Goal: Information Seeking & Learning: Compare options

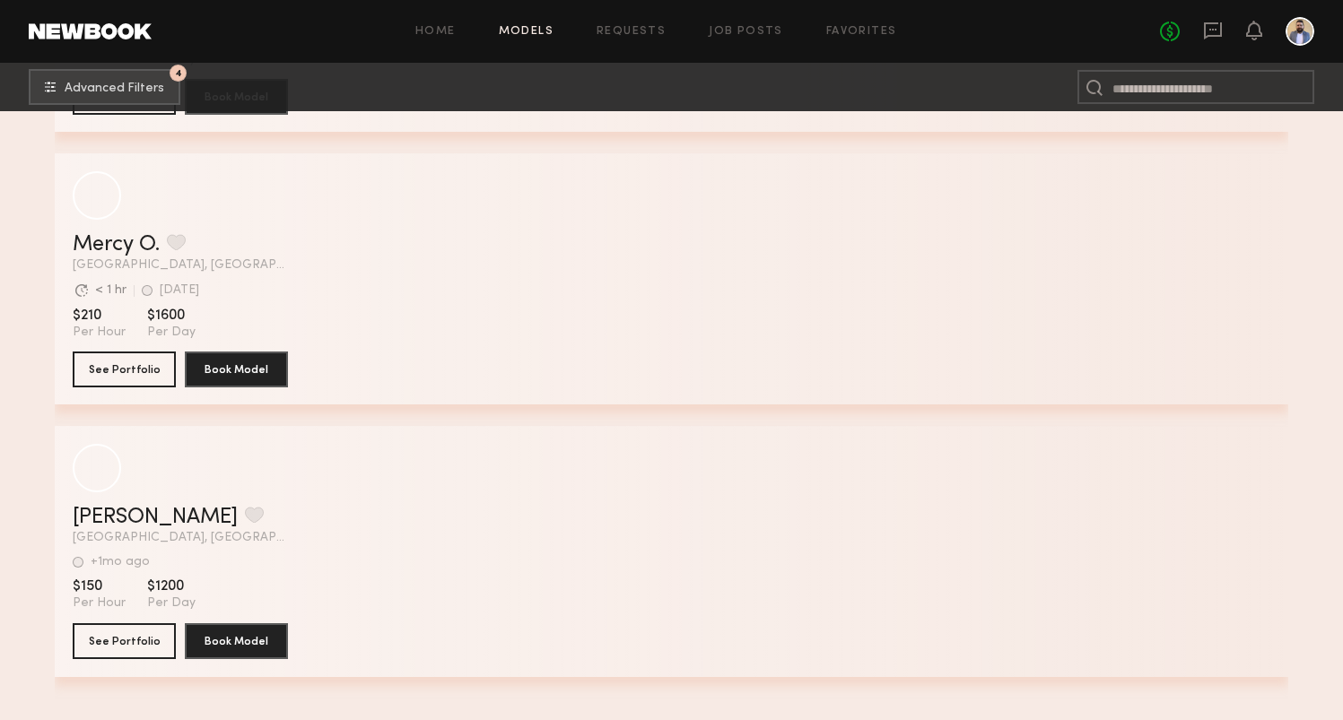
scroll to position [3314, 0]
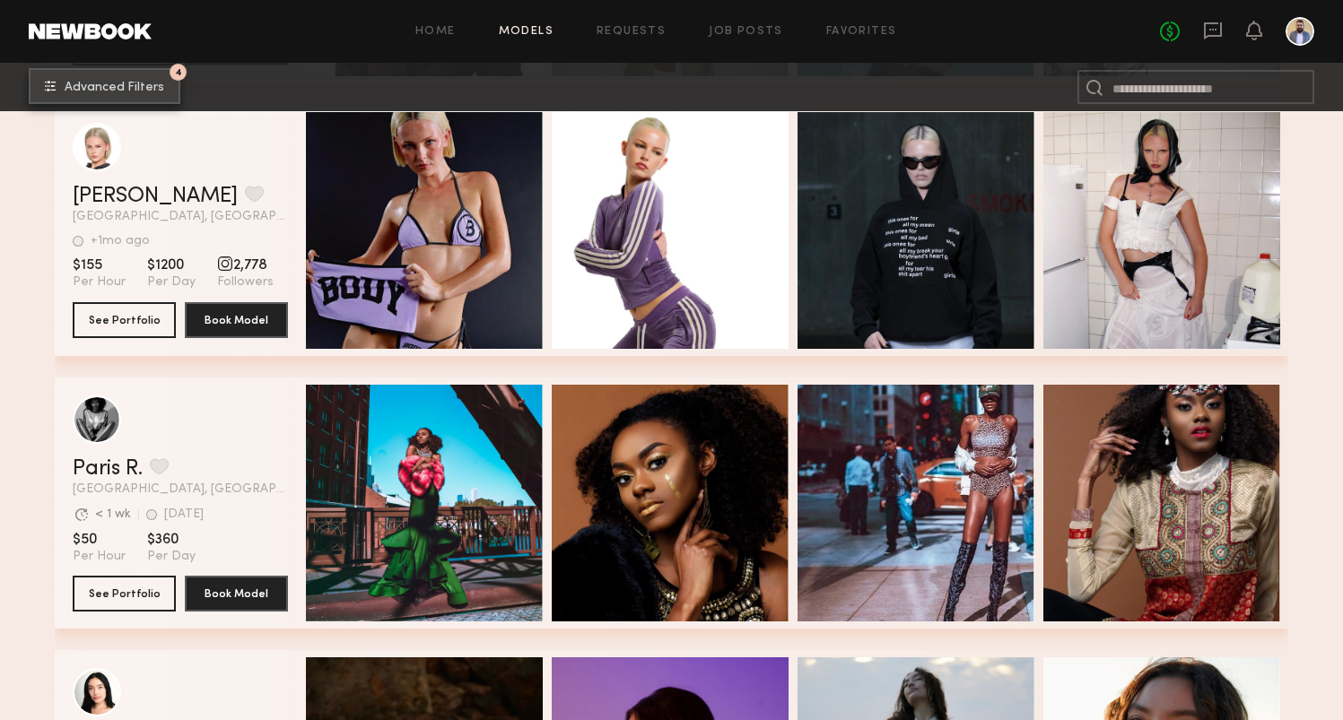
click at [93, 90] on span "Advanced Filters" at bounding box center [115, 88] width 100 height 13
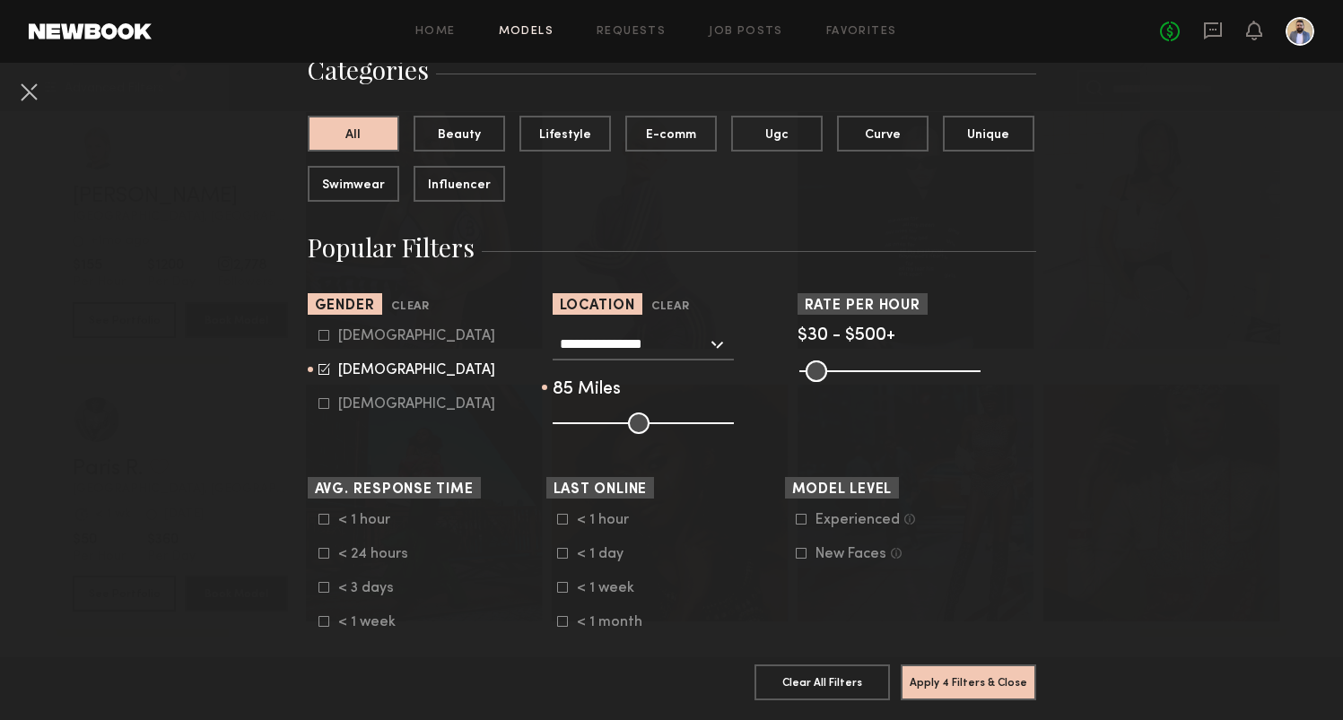
scroll to position [165, 0]
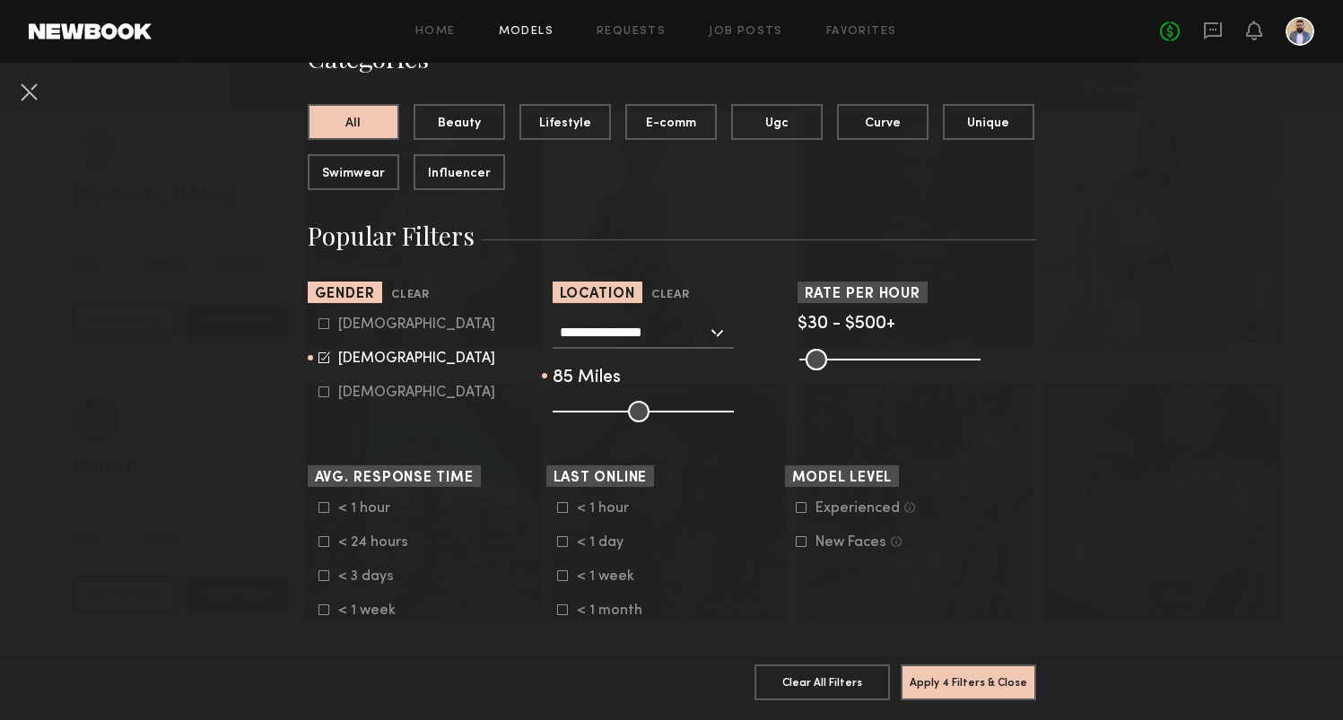
click at [600, 409] on input "range" at bounding box center [643, 412] width 181 height 22
type input "**"
click at [606, 409] on input "range" at bounding box center [643, 412] width 181 height 22
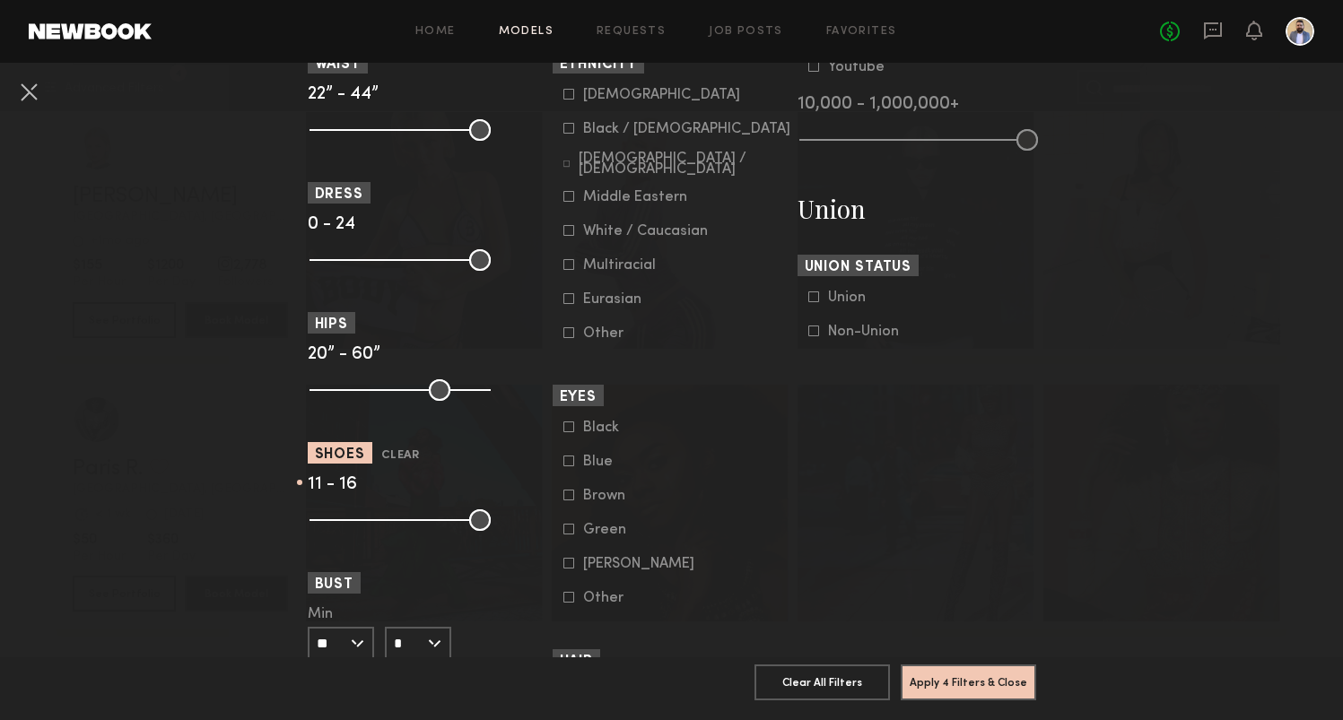
scroll to position [1008, 0]
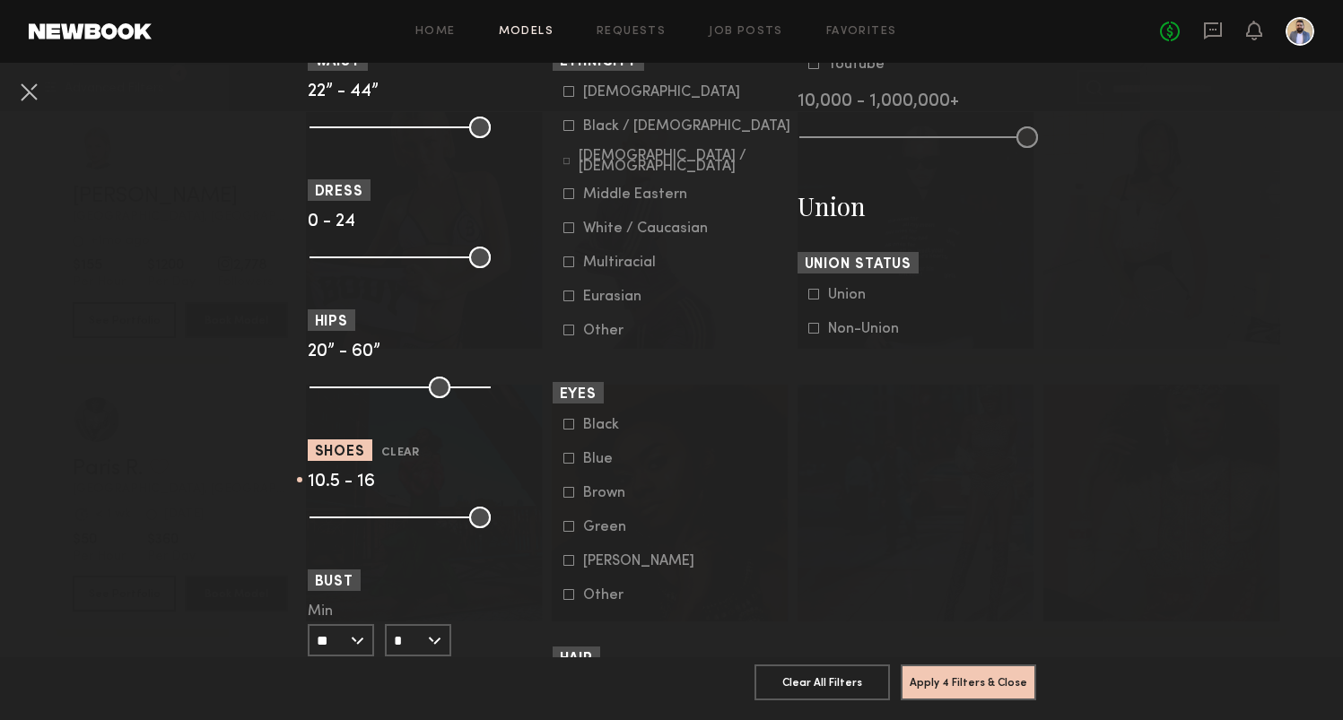
type input "****"
click at [451, 516] on input "range" at bounding box center [400, 518] width 181 height 22
click at [960, 676] on button "Apply 4 Filters & Close" at bounding box center [968, 682] width 135 height 36
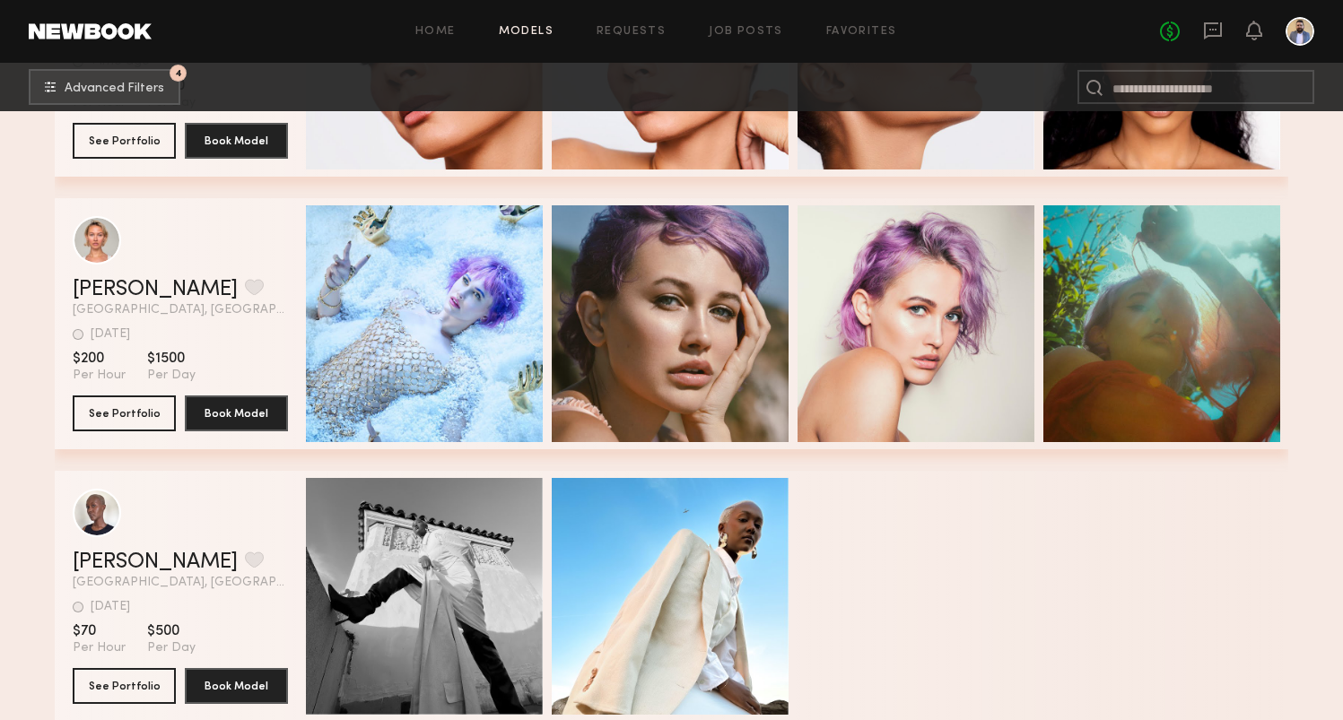
scroll to position [7353, 0]
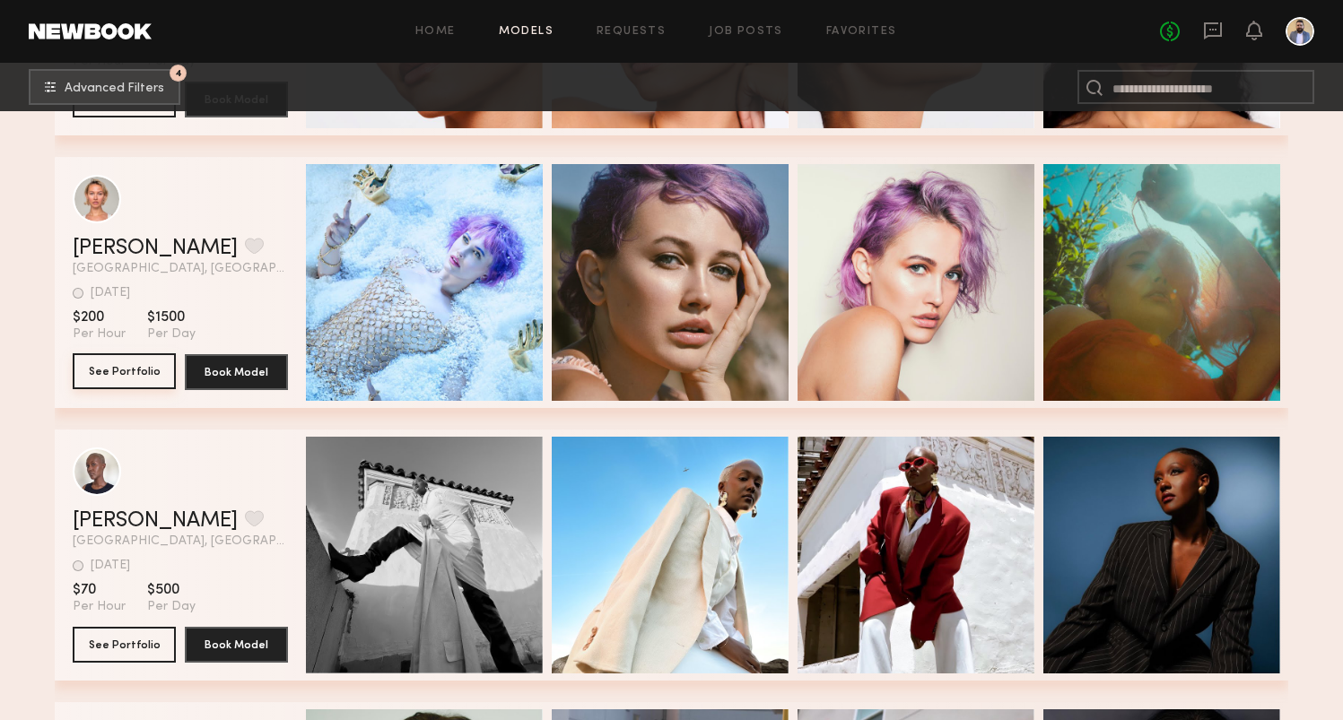
click at [147, 376] on button "See Portfolio" at bounding box center [124, 371] width 103 height 36
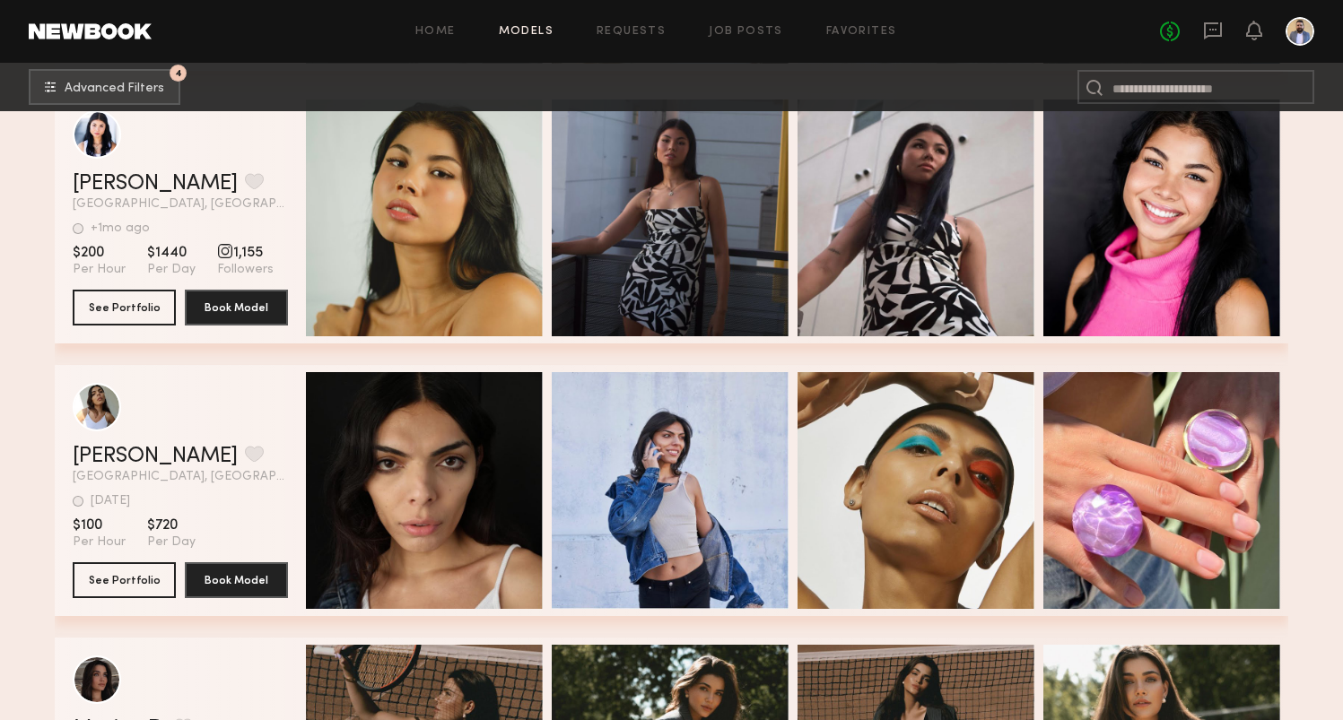
scroll to position [7967, 0]
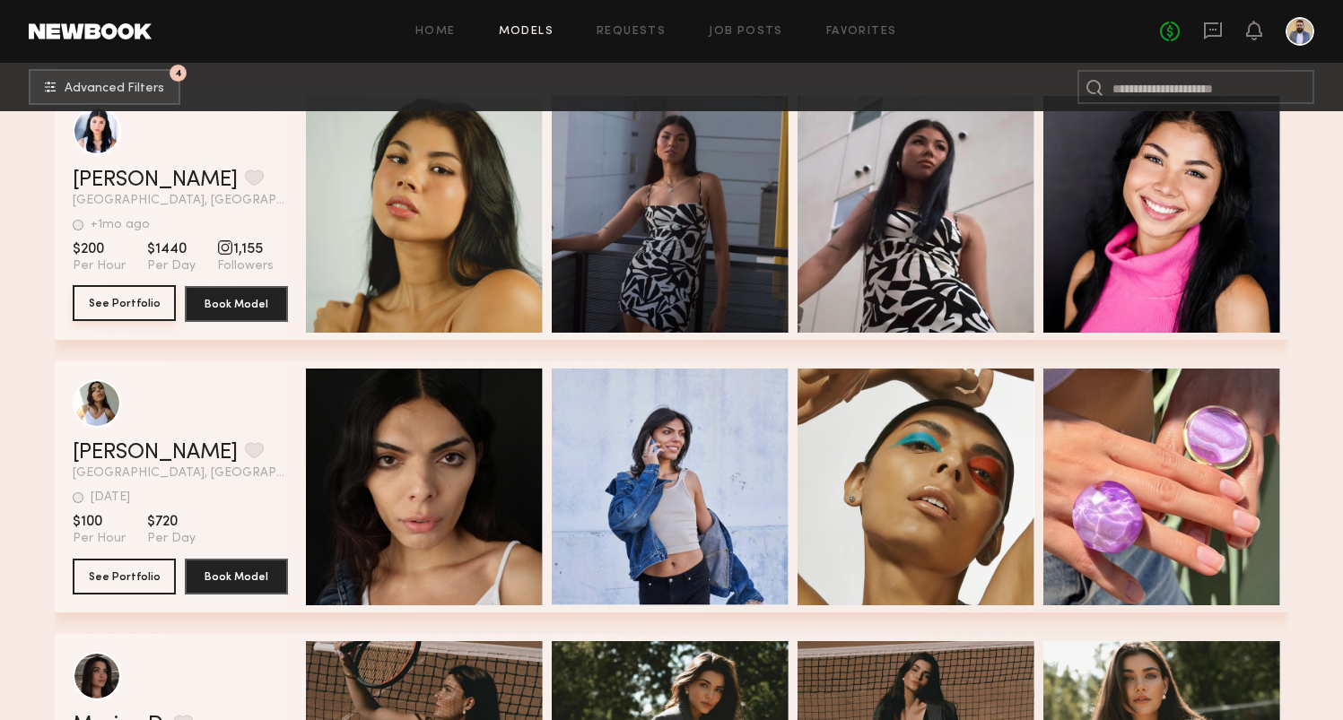
click at [102, 307] on button "See Portfolio" at bounding box center [124, 303] width 103 height 36
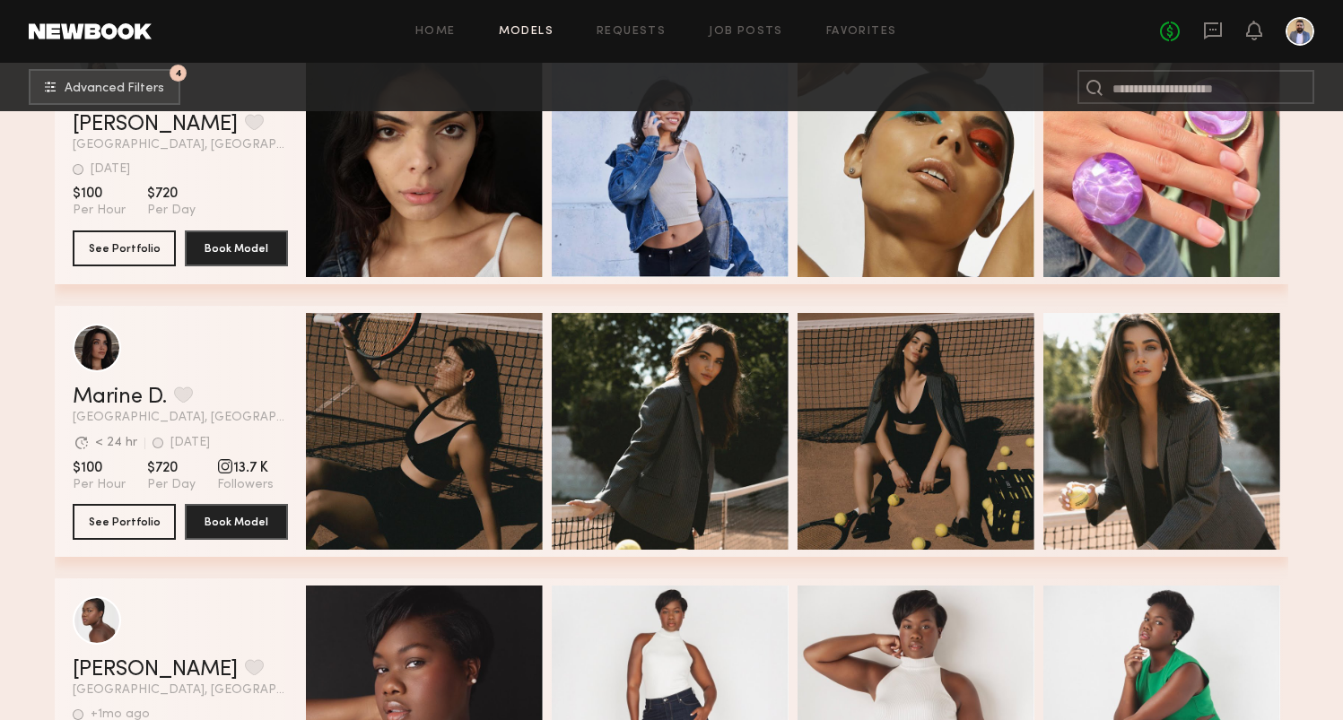
scroll to position [8412, 0]
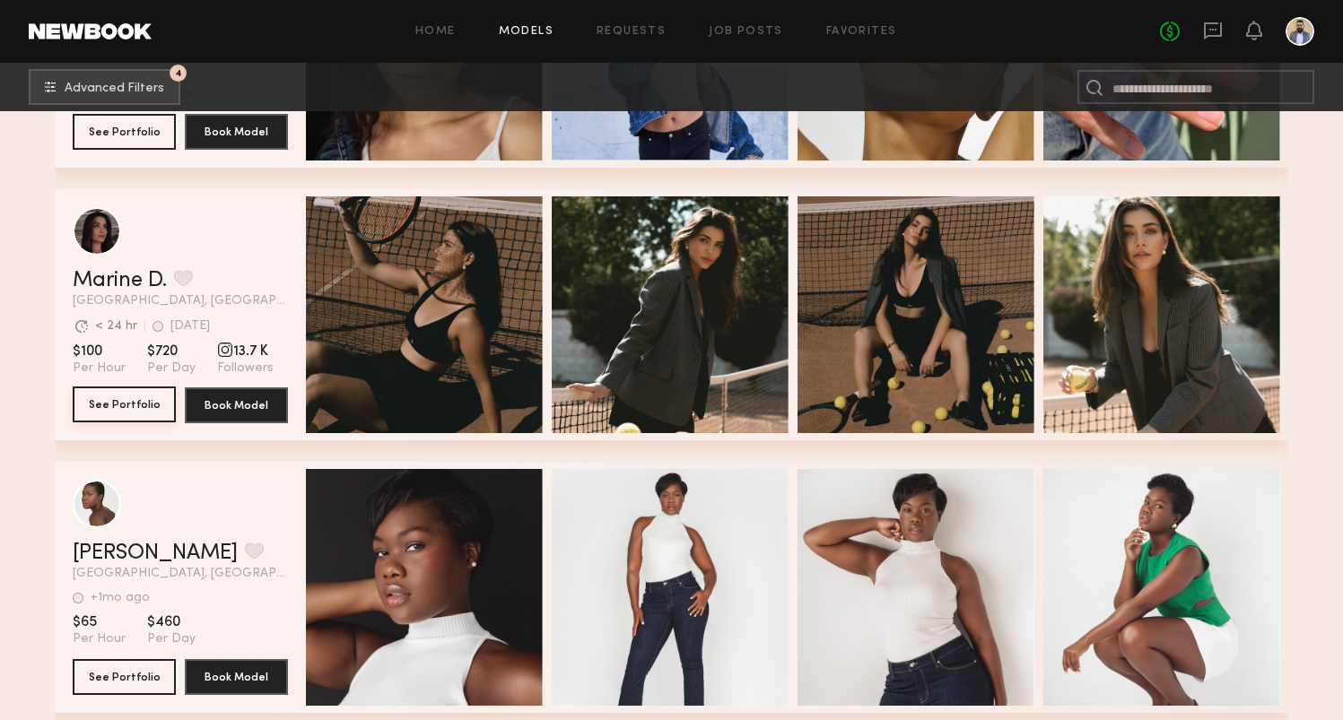
click at [117, 397] on button "See Portfolio" at bounding box center [124, 405] width 103 height 36
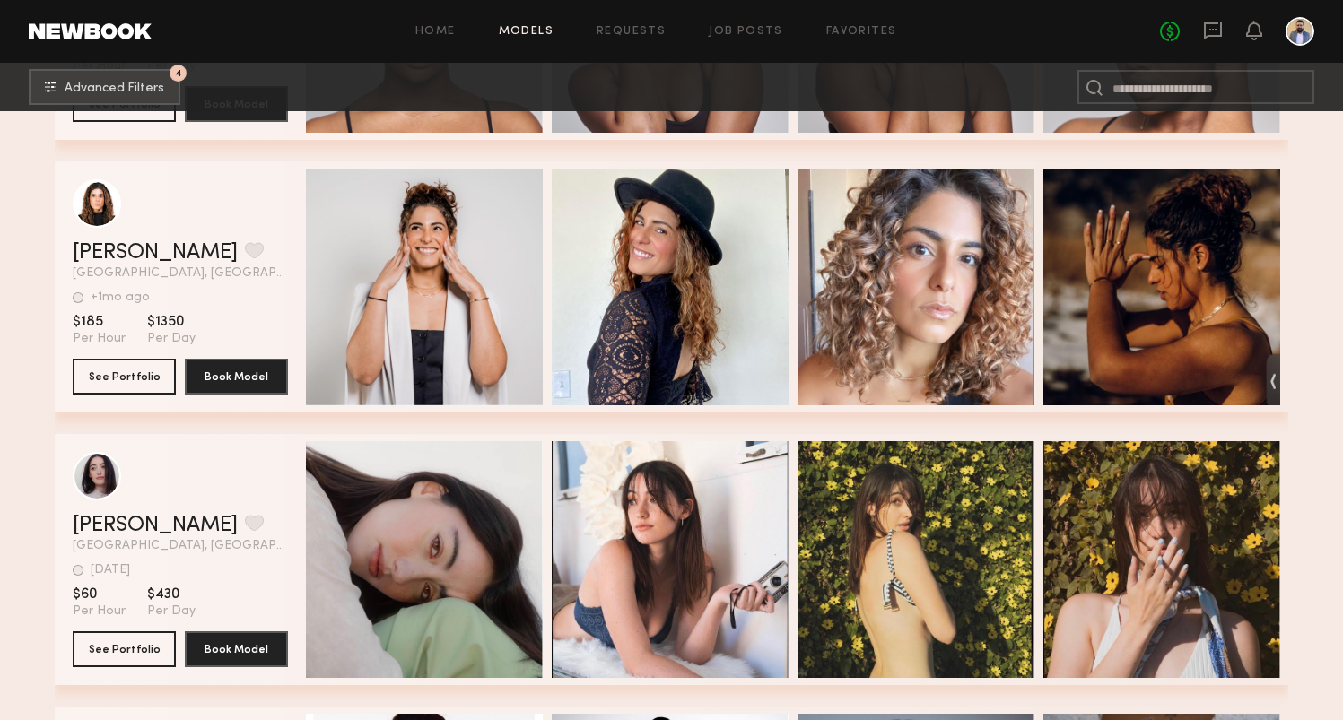
scroll to position [9944, 0]
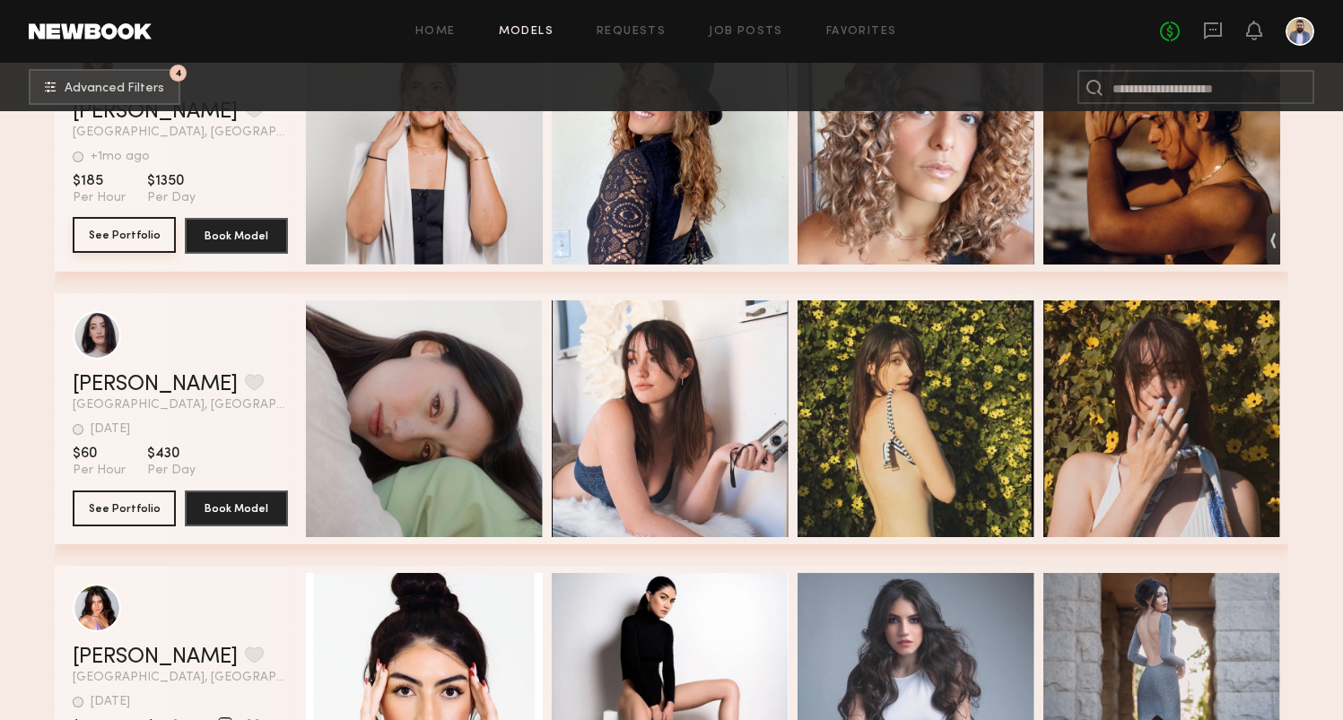
click at [111, 247] on button "See Portfolio" at bounding box center [124, 235] width 103 height 36
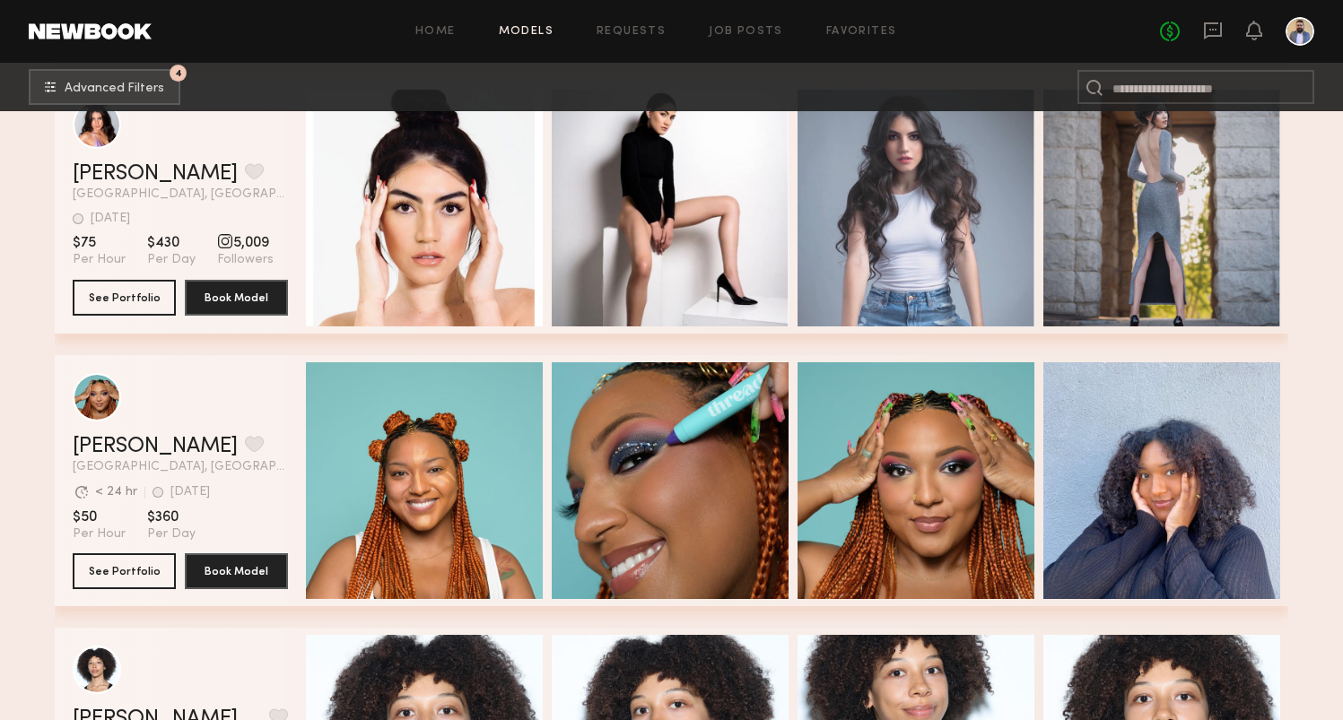
scroll to position [10298, 0]
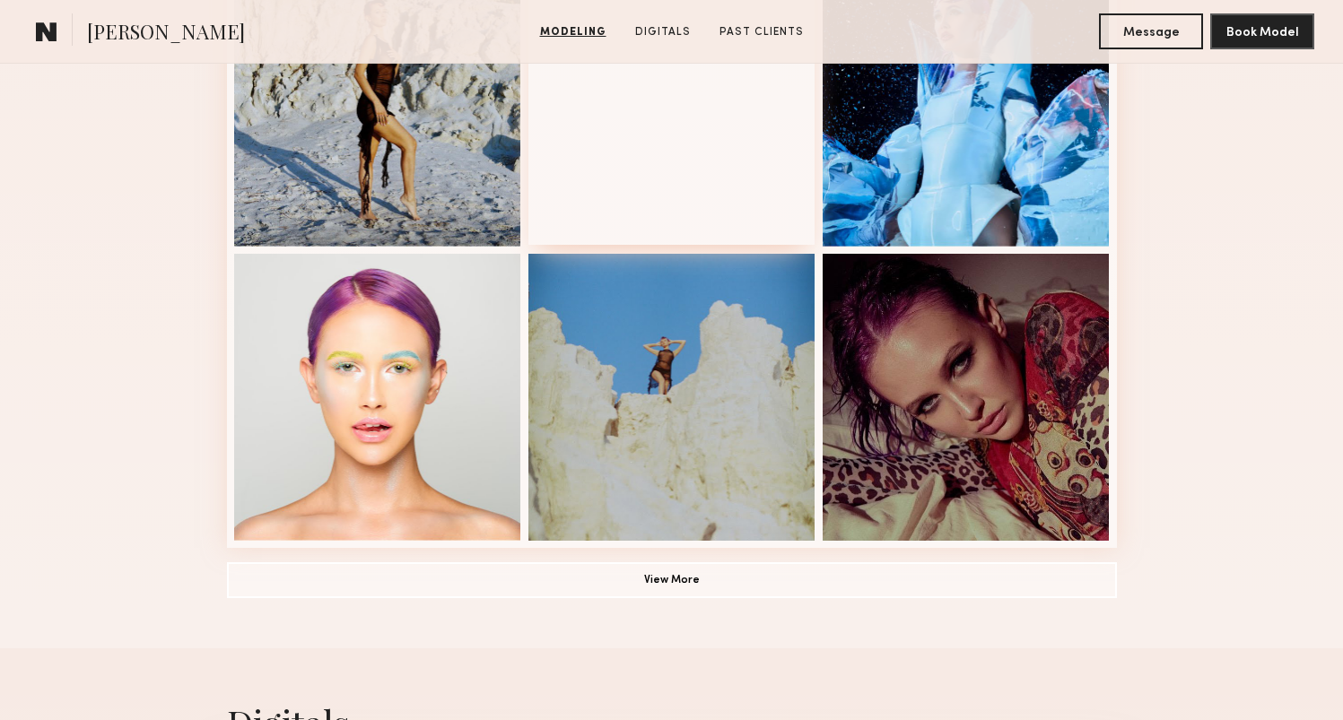
scroll to position [1261, 0]
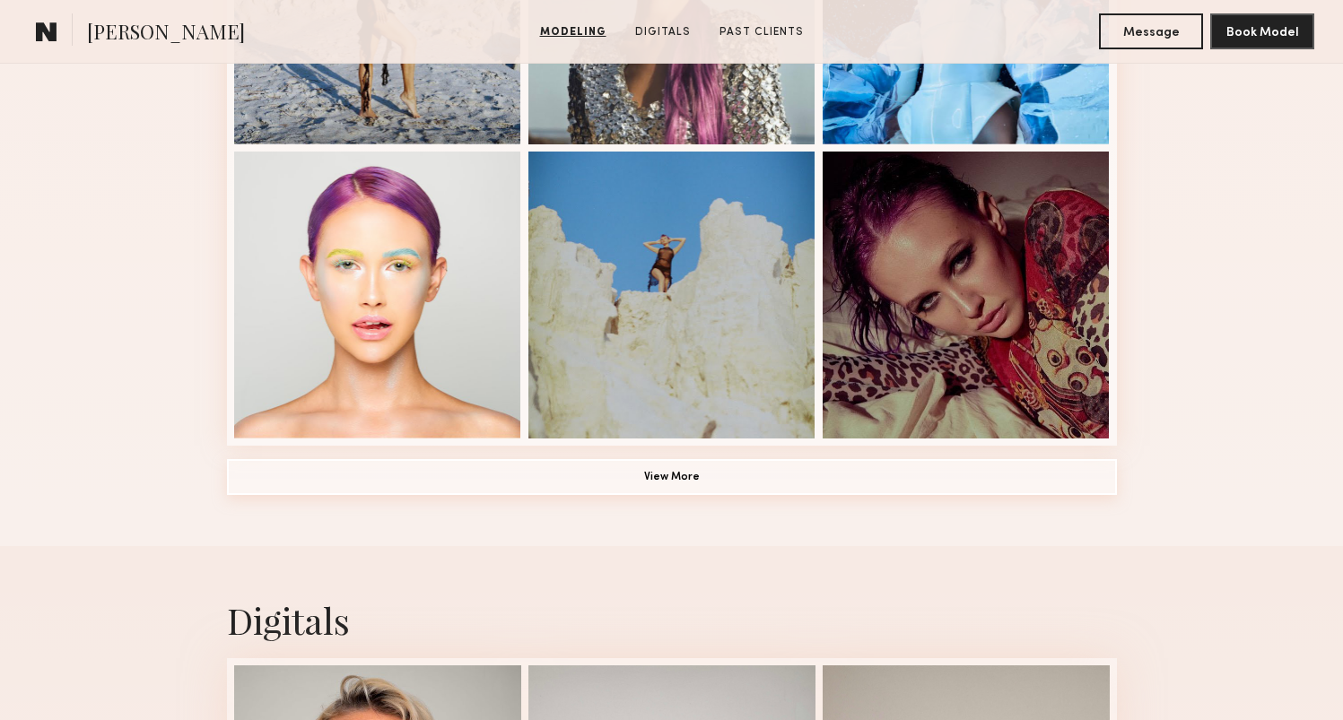
click at [687, 485] on button "View More" at bounding box center [672, 477] width 890 height 36
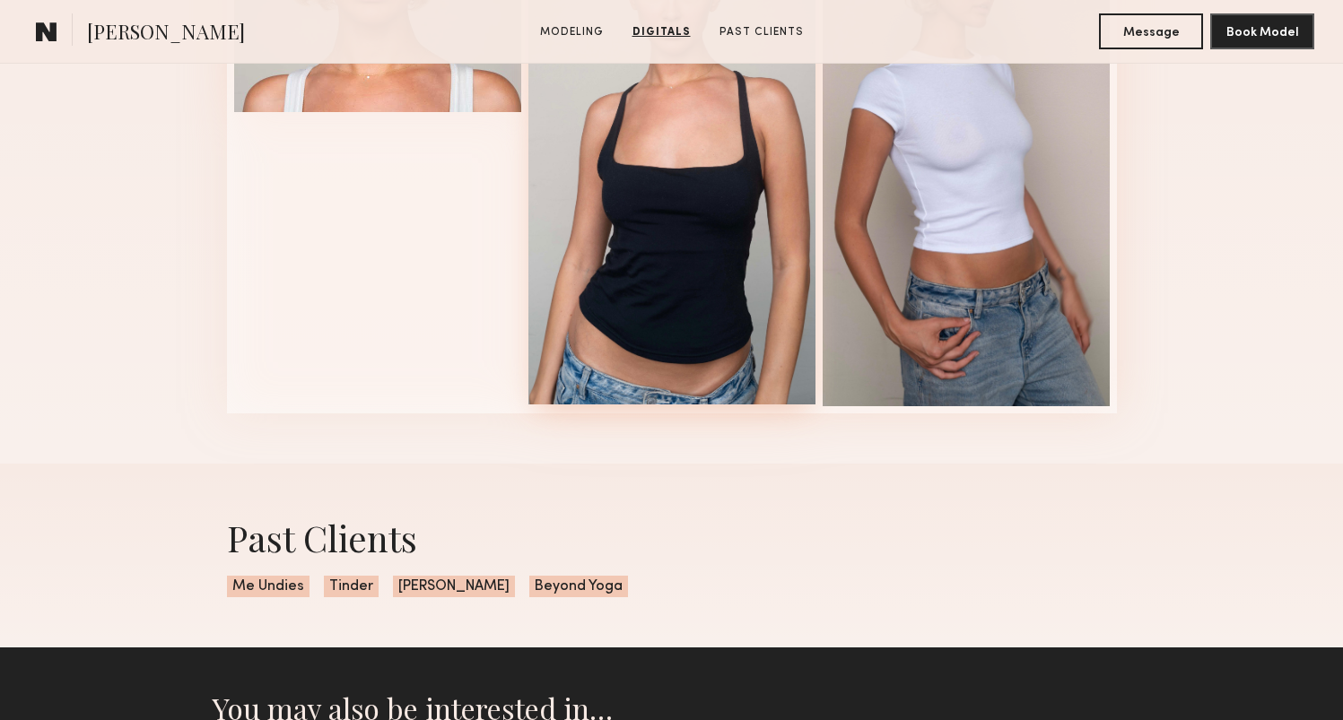
scroll to position [2640, 0]
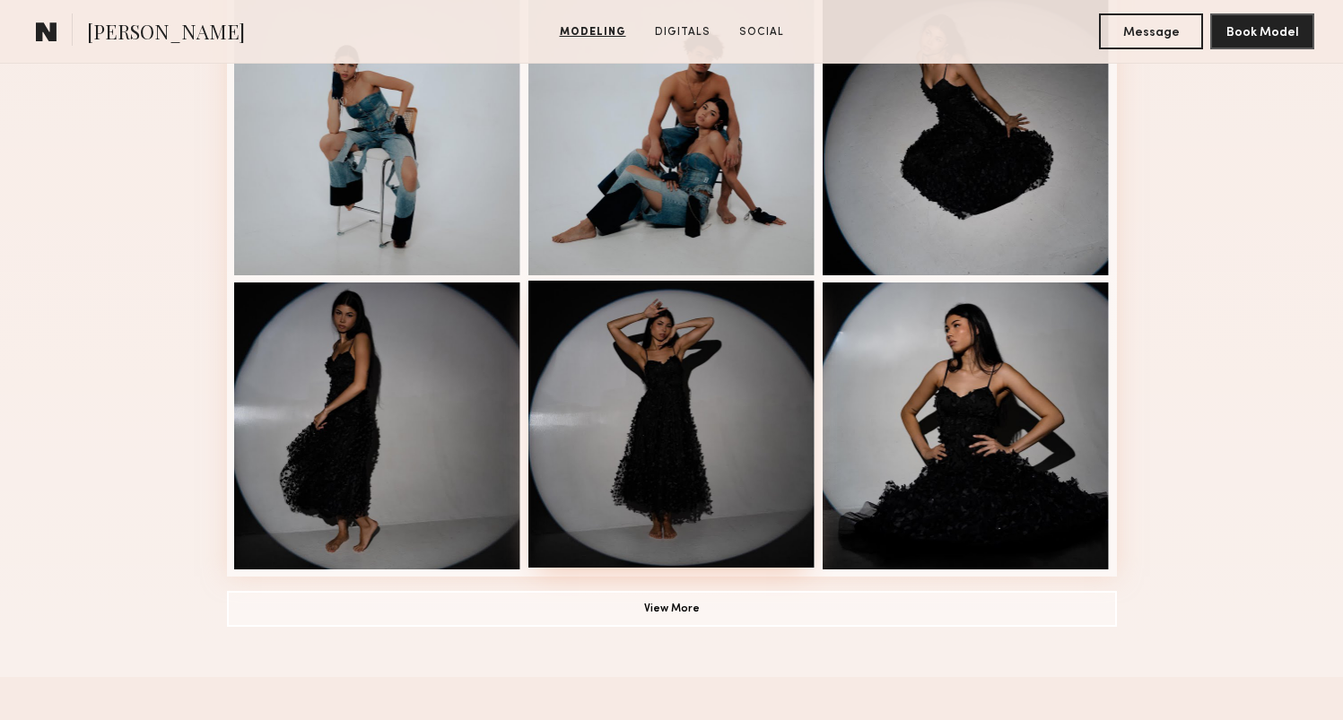
scroll to position [971, 0]
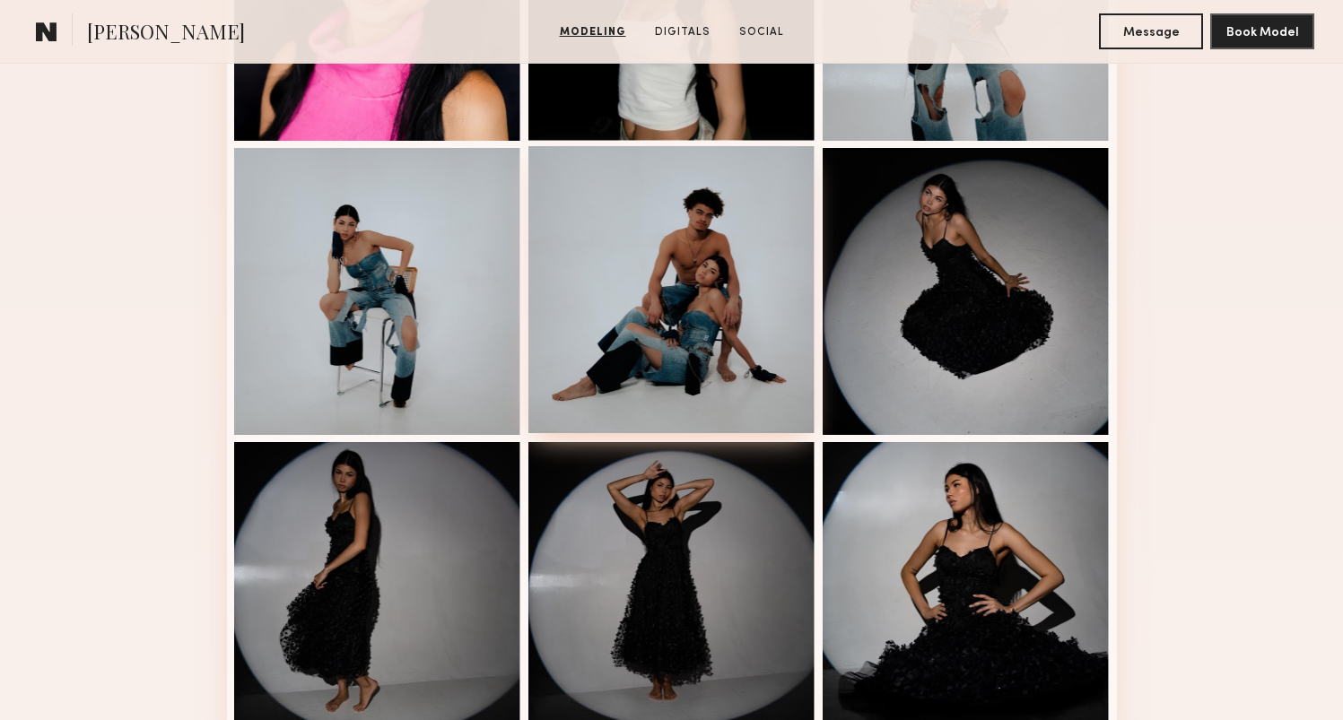
click at [586, 353] on div at bounding box center [671, 289] width 287 height 287
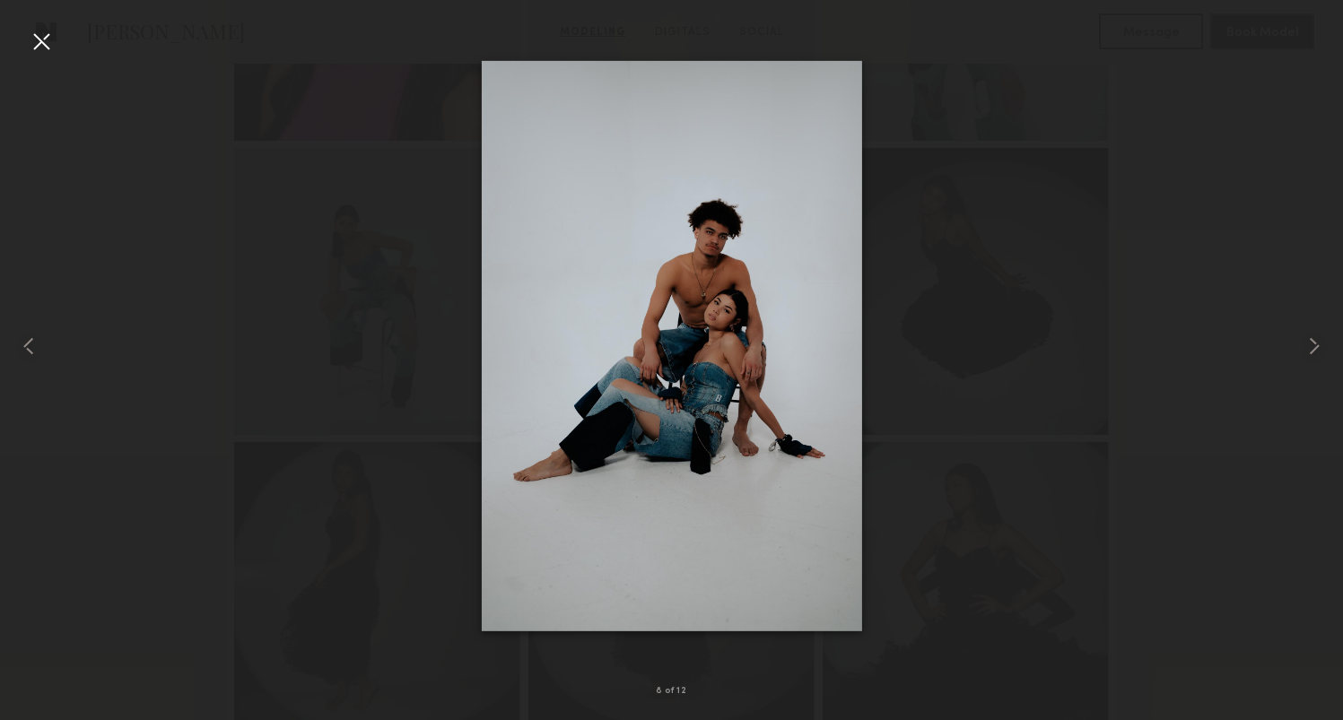
click at [533, 456] on img at bounding box center [671, 345] width 380 height 571
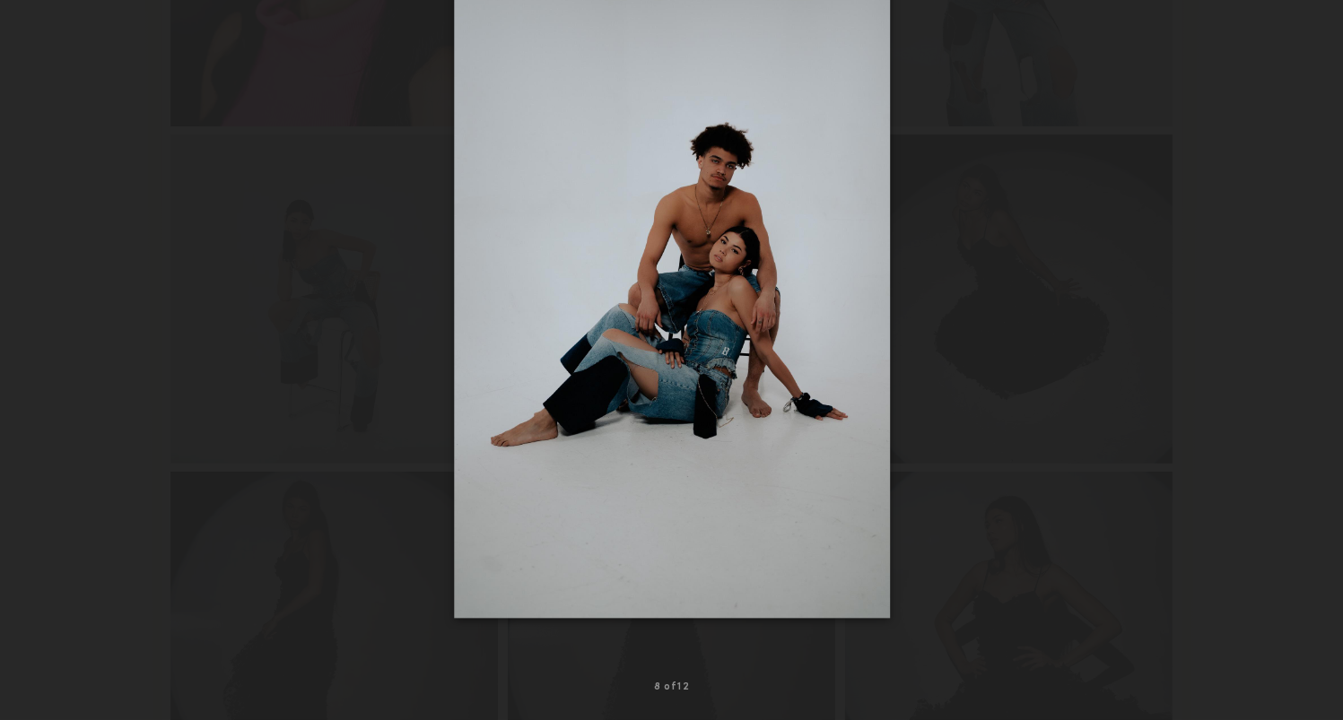
scroll to position [1103, 0]
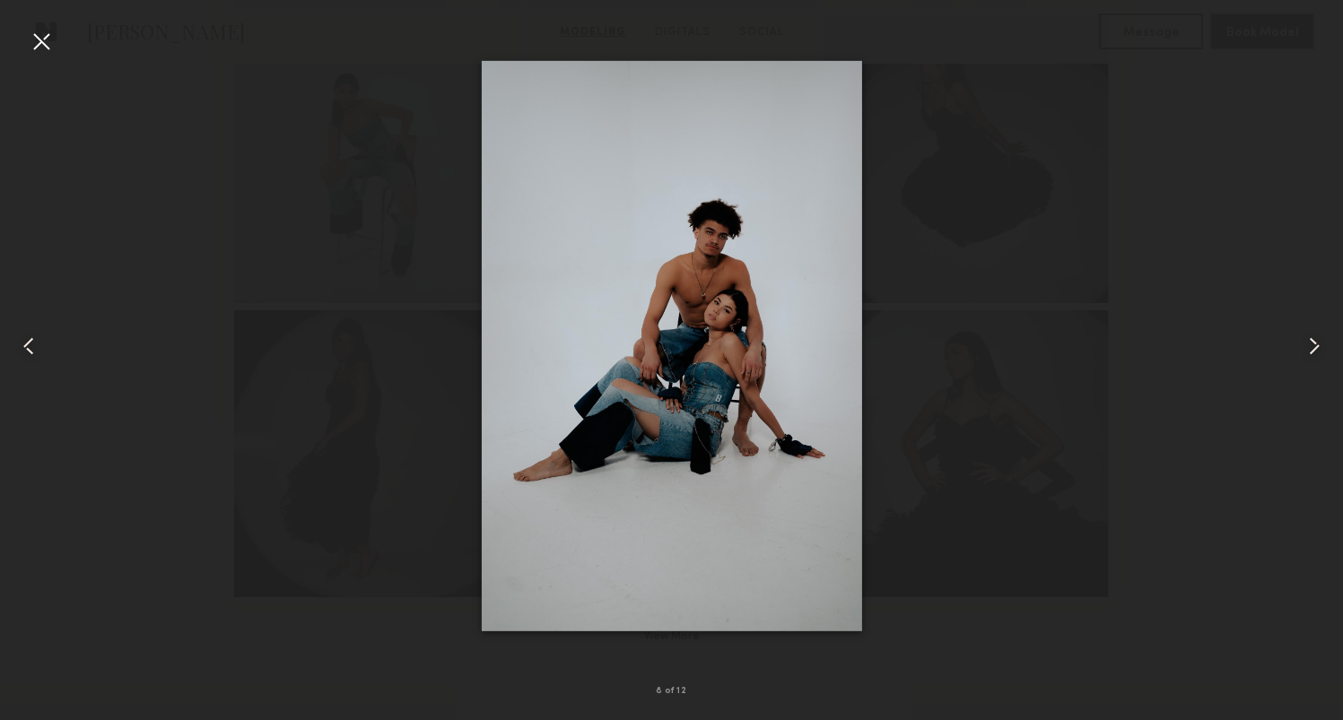
click at [1034, 302] on div at bounding box center [671, 346] width 1343 height 634
click at [1212, 257] on div at bounding box center [671, 346] width 1343 height 634
click at [38, 34] on div at bounding box center [41, 41] width 29 height 29
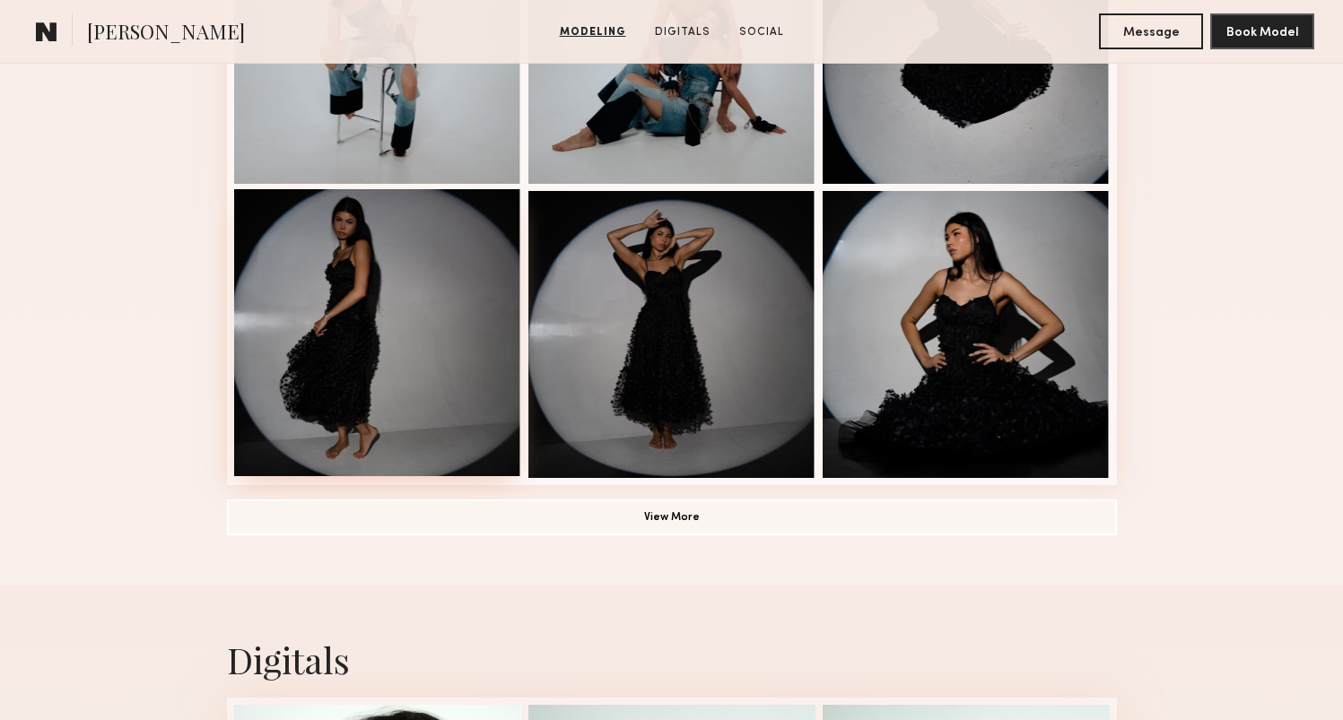
scroll to position [1251, 0]
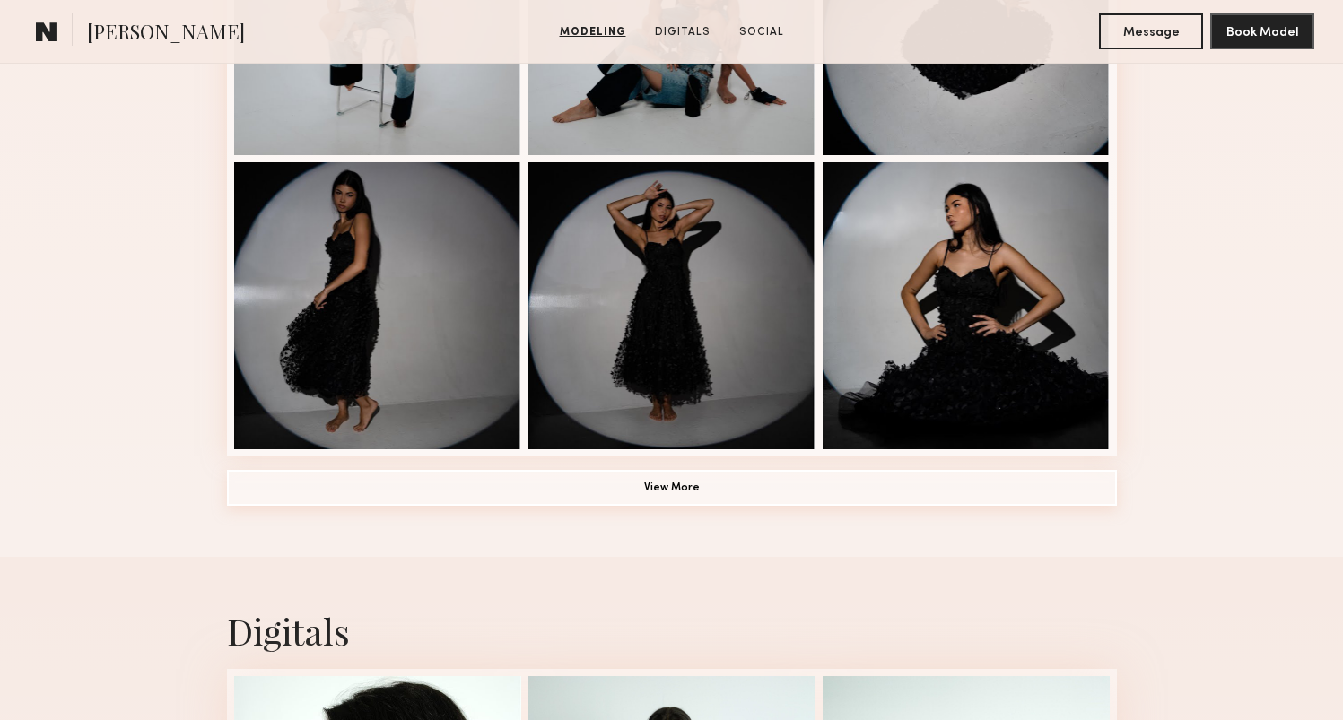
click at [670, 489] on button "View More" at bounding box center [672, 488] width 890 height 36
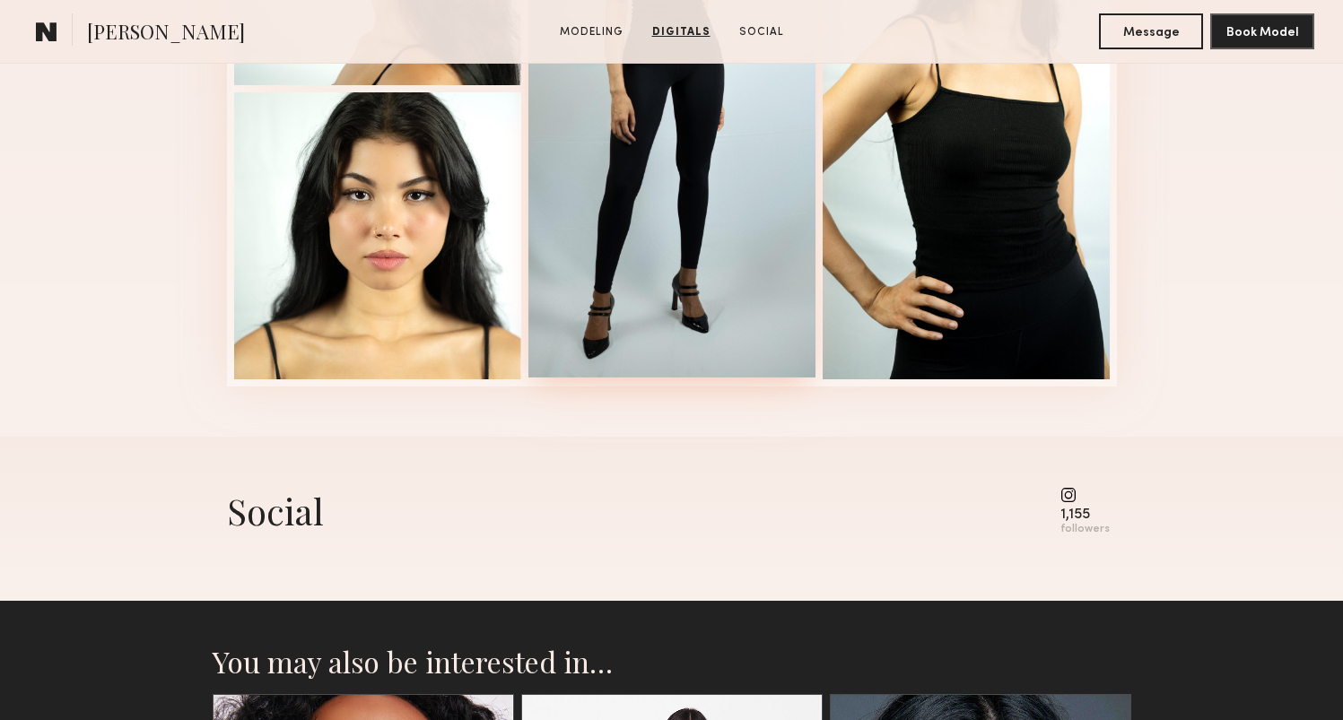
scroll to position [3080, 0]
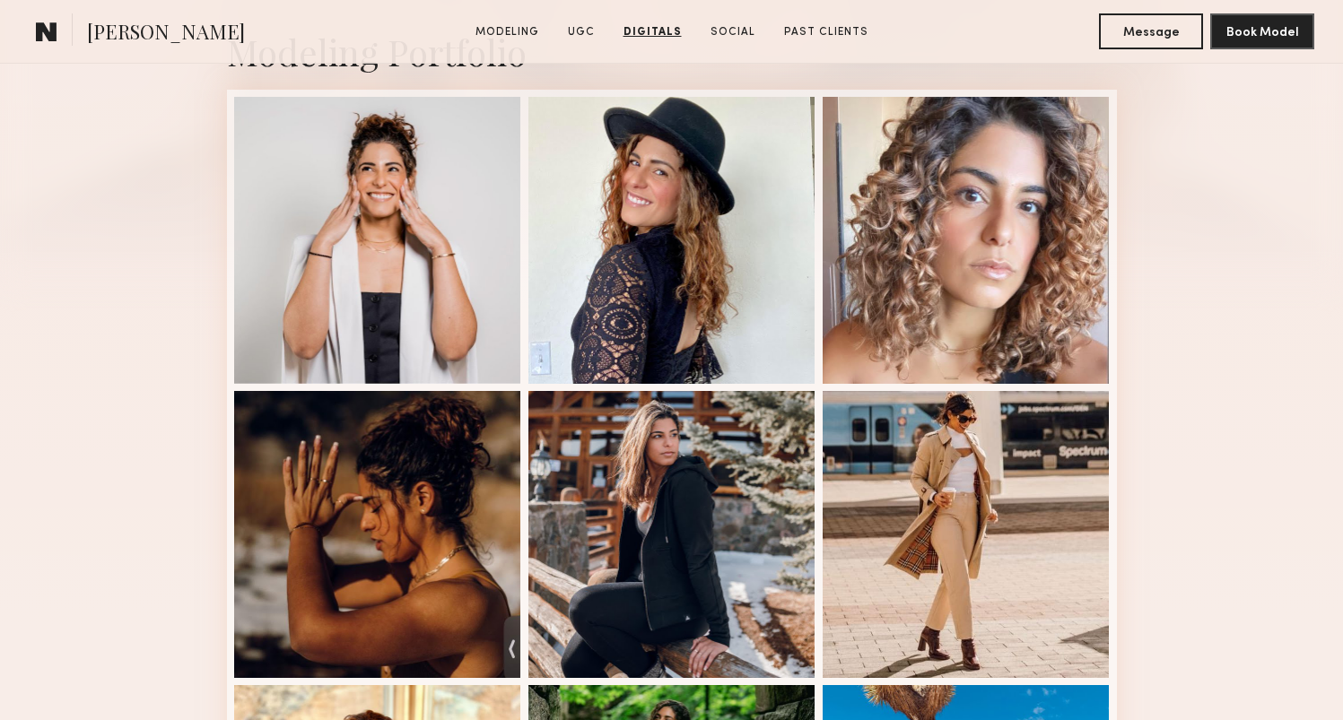
scroll to position [17, 0]
